Goal: Check status

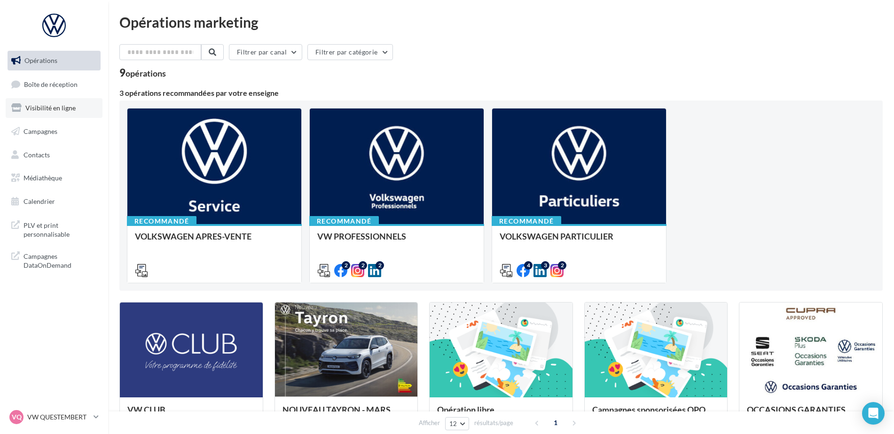
click at [63, 117] on link "Visibilité en ligne" at bounding box center [54, 108] width 97 height 20
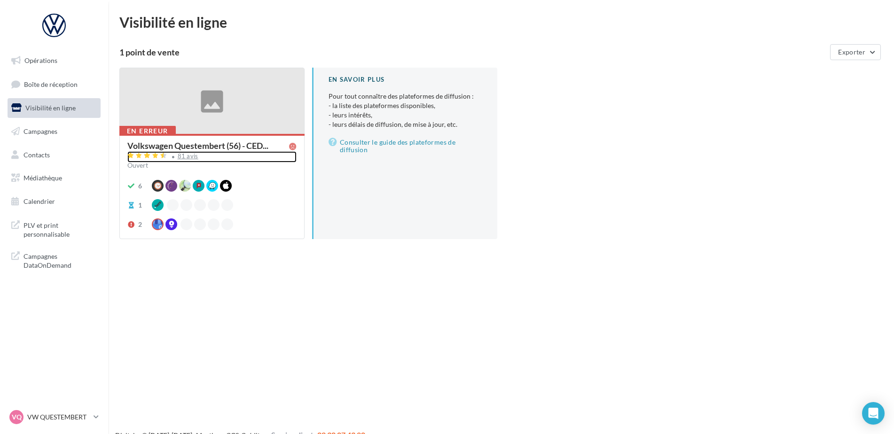
click at [185, 156] on div "81 avis" at bounding box center [188, 156] width 21 height 6
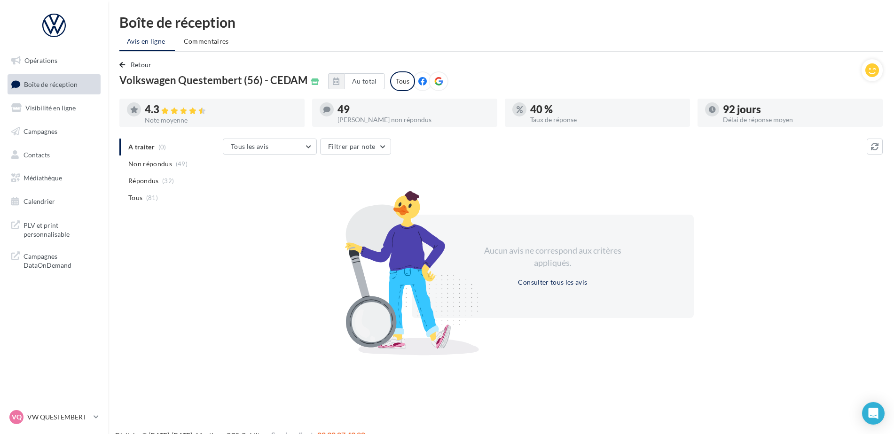
click at [259, 330] on div "Aucun avis ne correspond aux critères appliqués. Consulter tous les avis" at bounding box center [553, 266] width 660 height 163
